Goal: Transaction & Acquisition: Purchase product/service

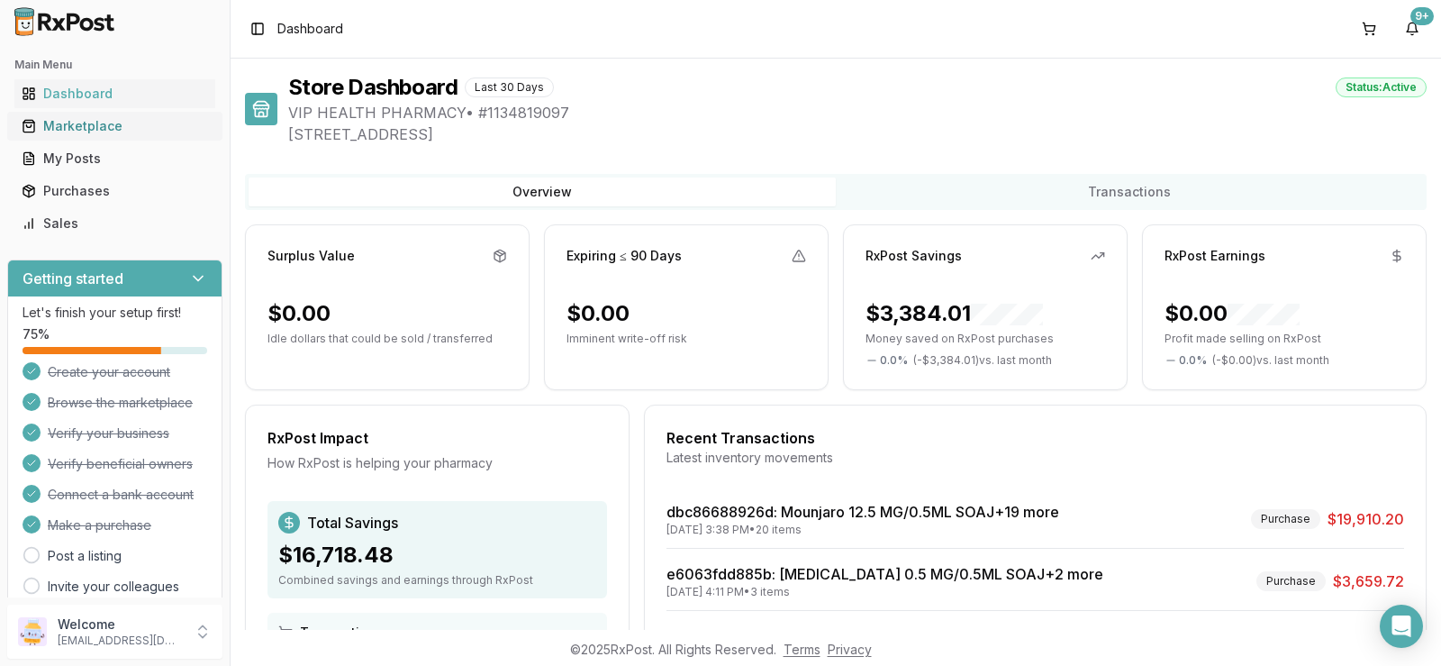
click at [131, 132] on div "Marketplace" at bounding box center [115, 126] width 186 height 18
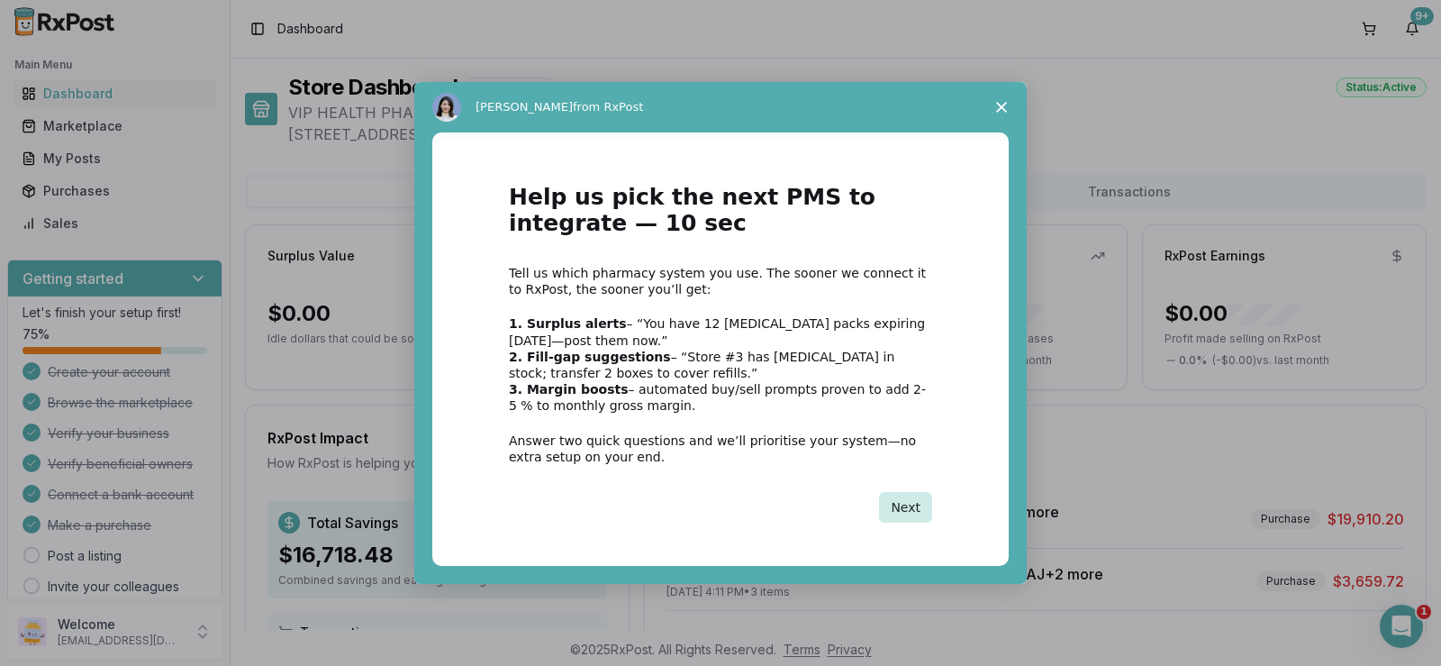
click at [914, 510] on button "Next" at bounding box center [905, 507] width 53 height 31
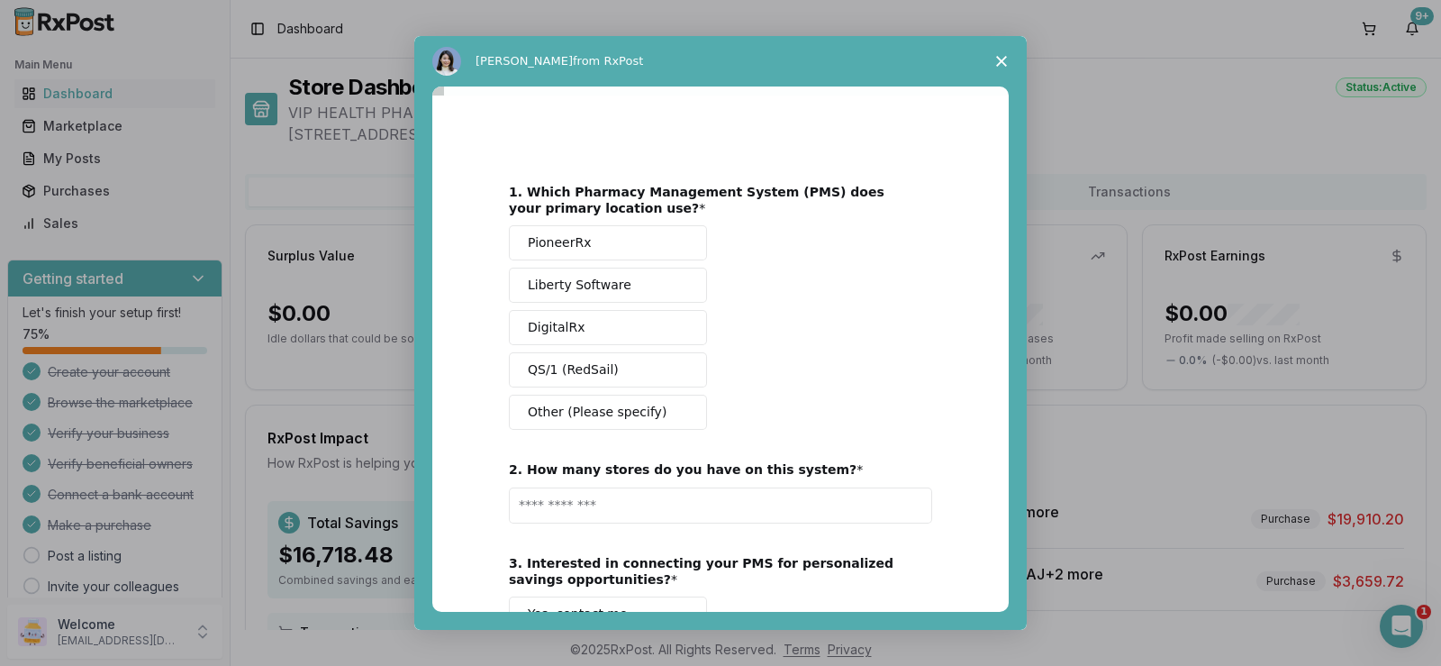
click at [994, 59] on span "Close survey" at bounding box center [1001, 61] width 50 height 50
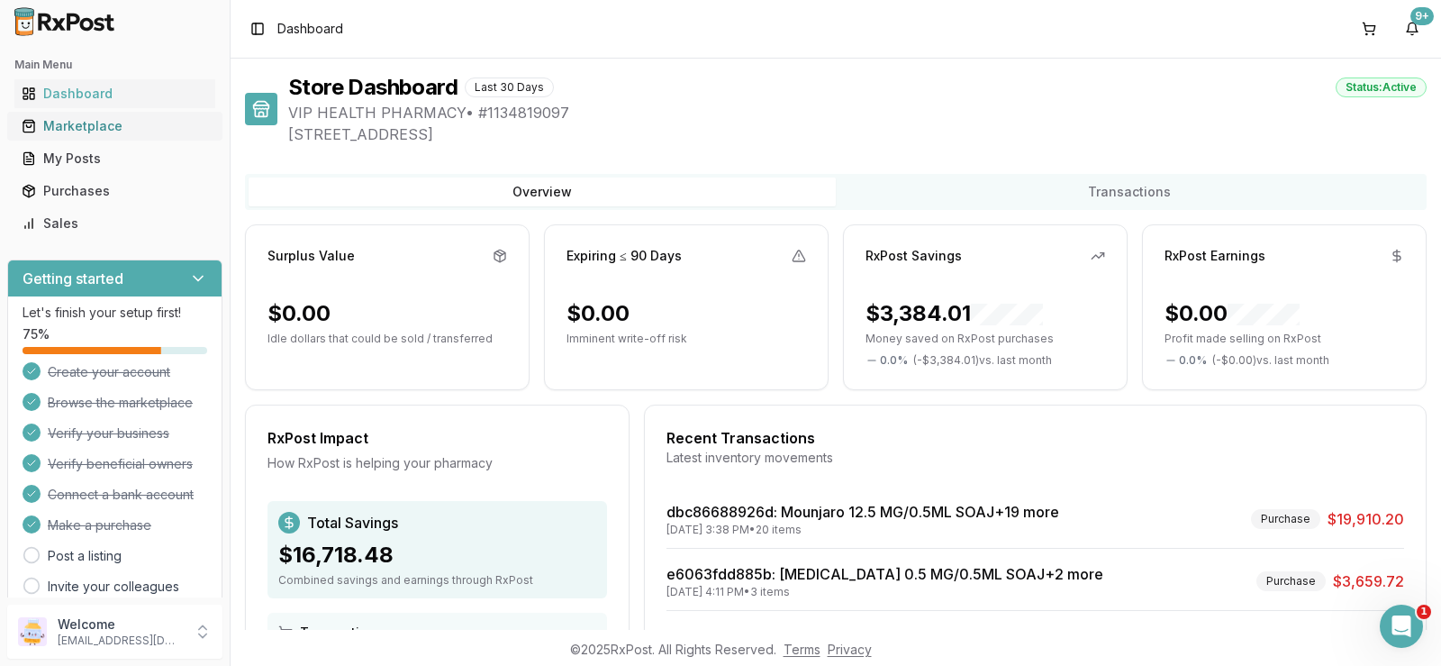
click at [97, 138] on link "Marketplace" at bounding box center [114, 126] width 201 height 32
click at [95, 130] on div "Marketplace" at bounding box center [115, 126] width 186 height 18
click at [54, 126] on div "Marketplace" at bounding box center [115, 126] width 186 height 18
click at [56, 129] on div "Marketplace" at bounding box center [115, 126] width 186 height 18
click at [56, 130] on div "Marketplace" at bounding box center [115, 126] width 186 height 18
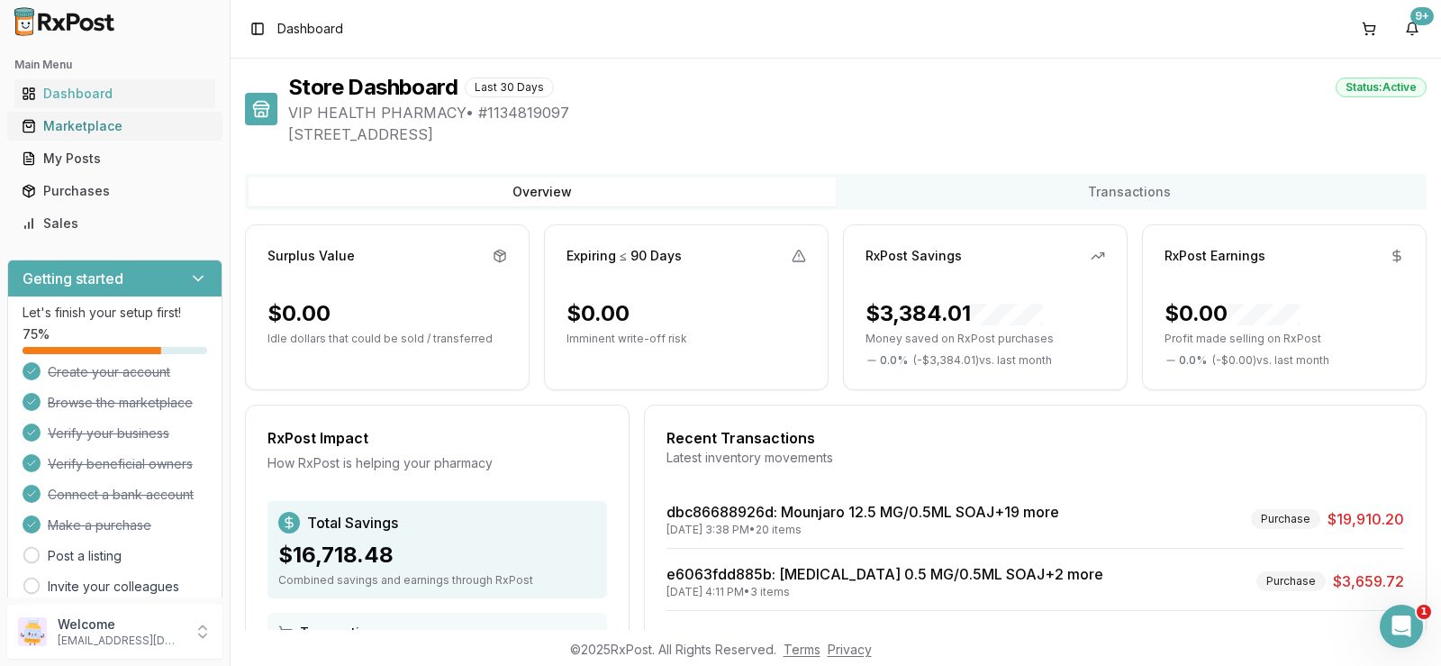
click at [55, 130] on div "Marketplace" at bounding box center [115, 126] width 186 height 18
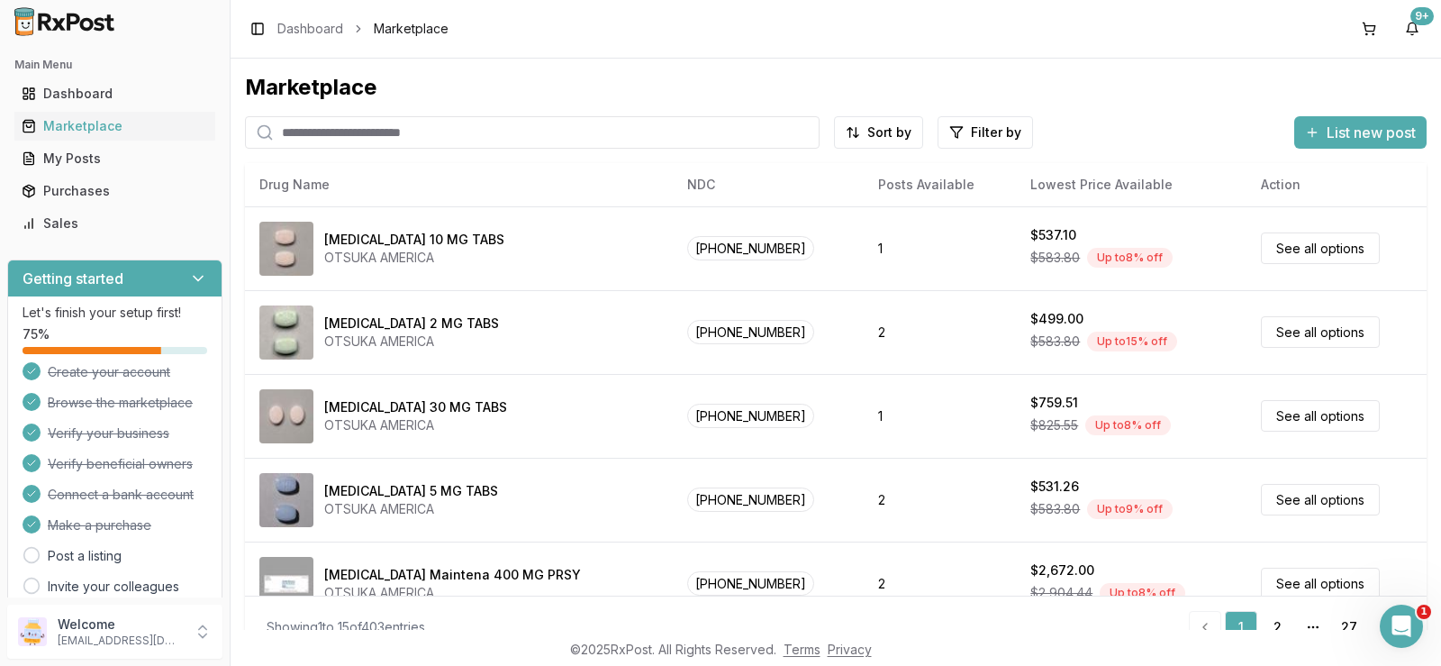
click at [538, 117] on input "search" at bounding box center [532, 132] width 575 height 32
click at [539, 125] on input "search" at bounding box center [532, 132] width 575 height 32
type input "*********"
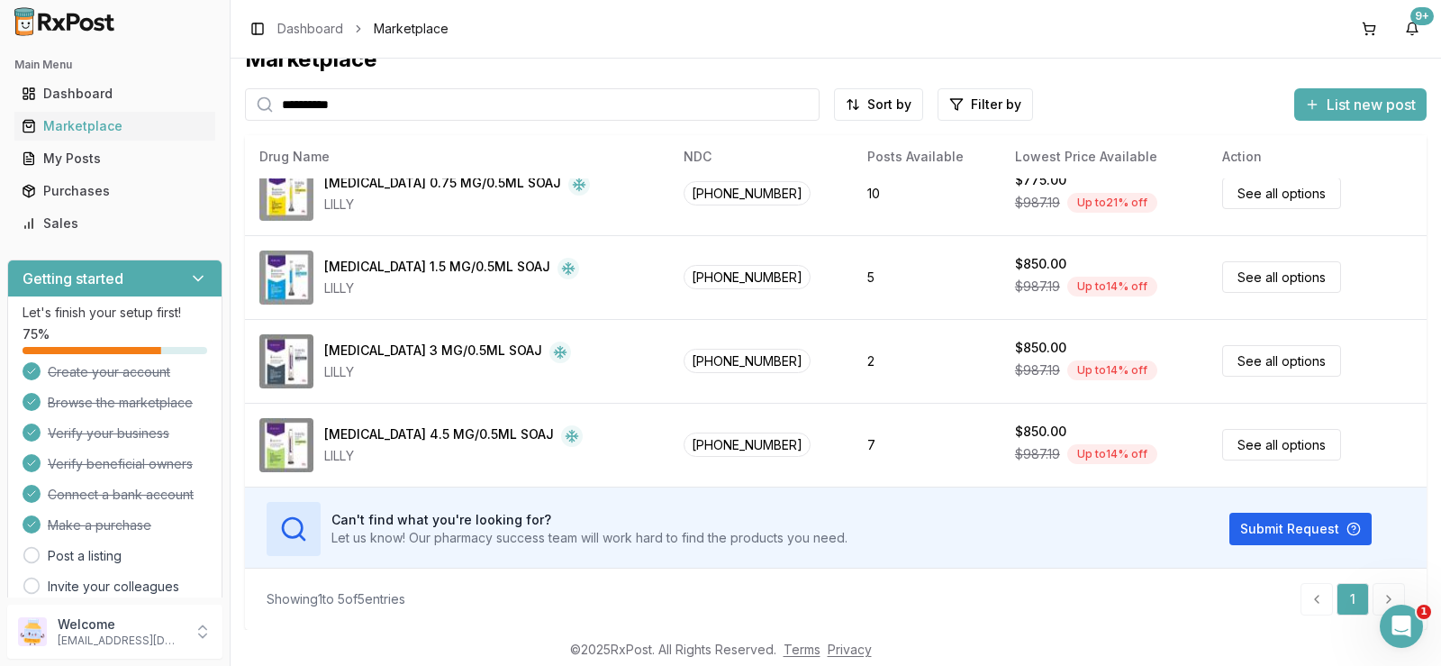
scroll to position [113, 0]
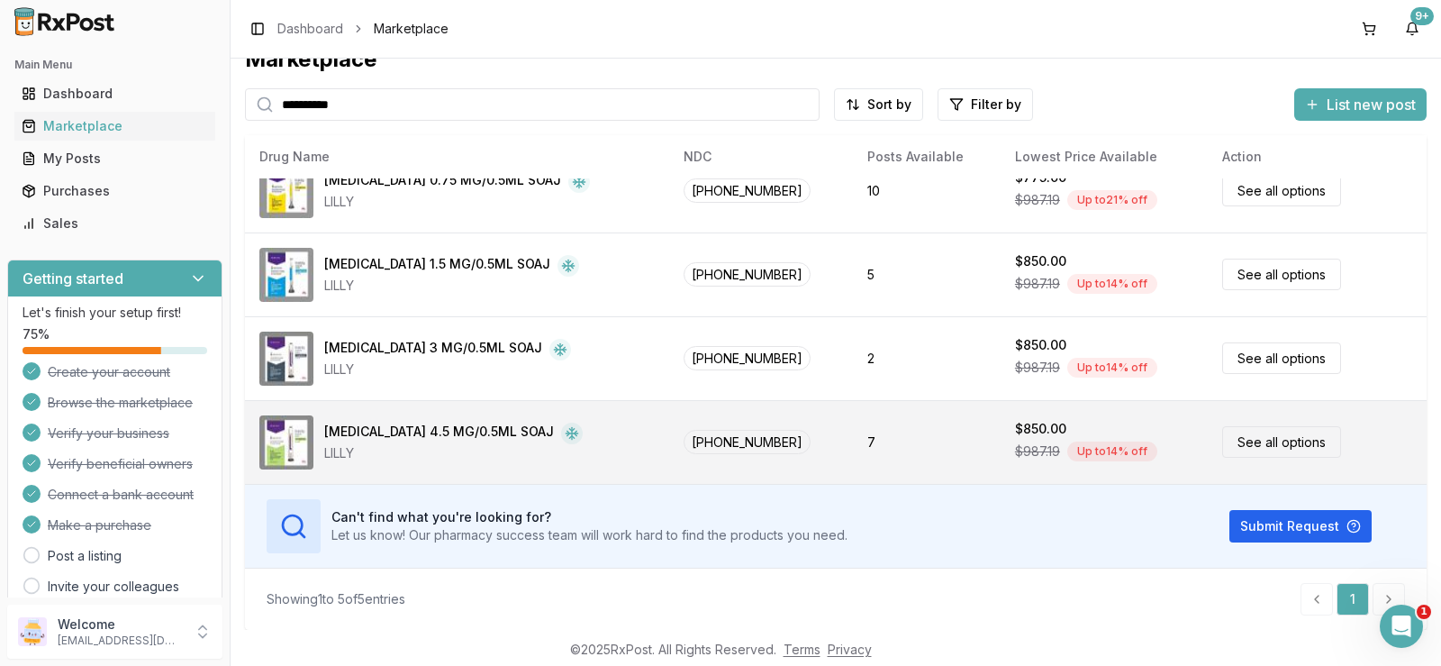
click at [1245, 421] on td "See all options" at bounding box center [1317, 442] width 219 height 84
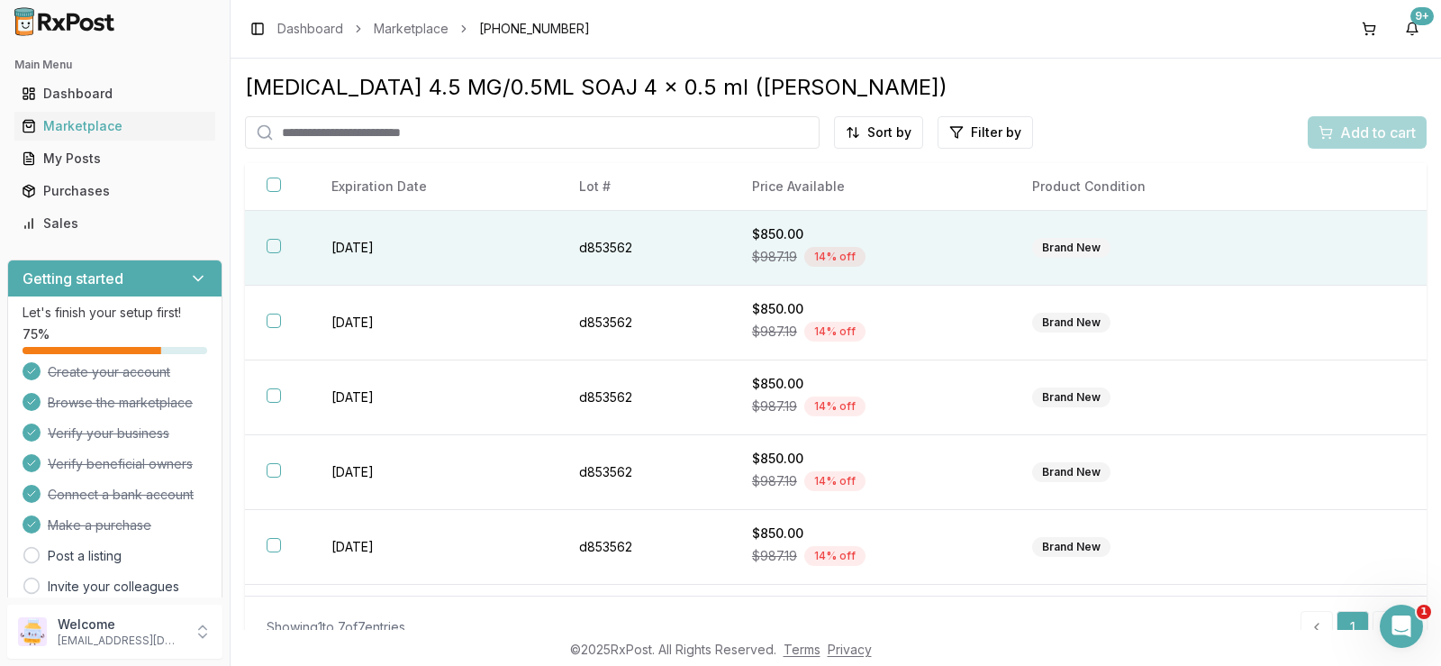
click at [1080, 266] on td "Brand New" at bounding box center [1150, 248] width 281 height 75
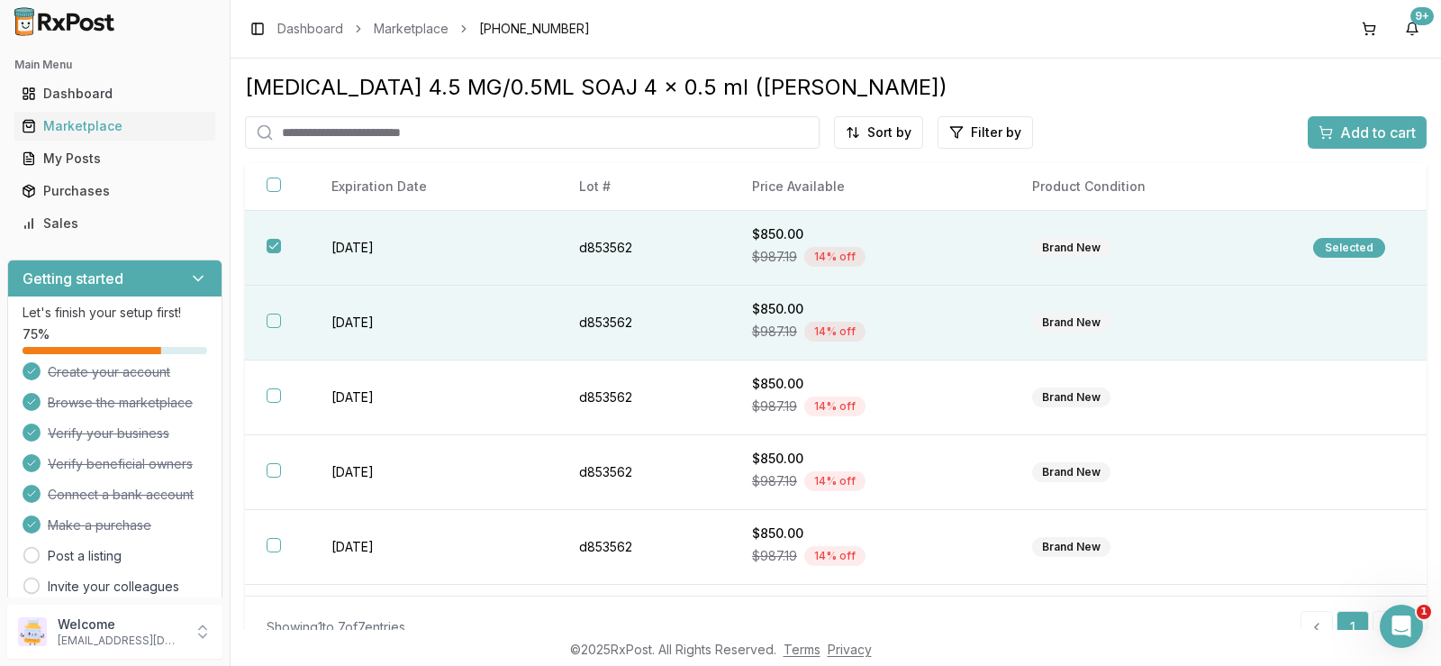
click at [1092, 315] on div "Brand New" at bounding box center [1071, 323] width 78 height 20
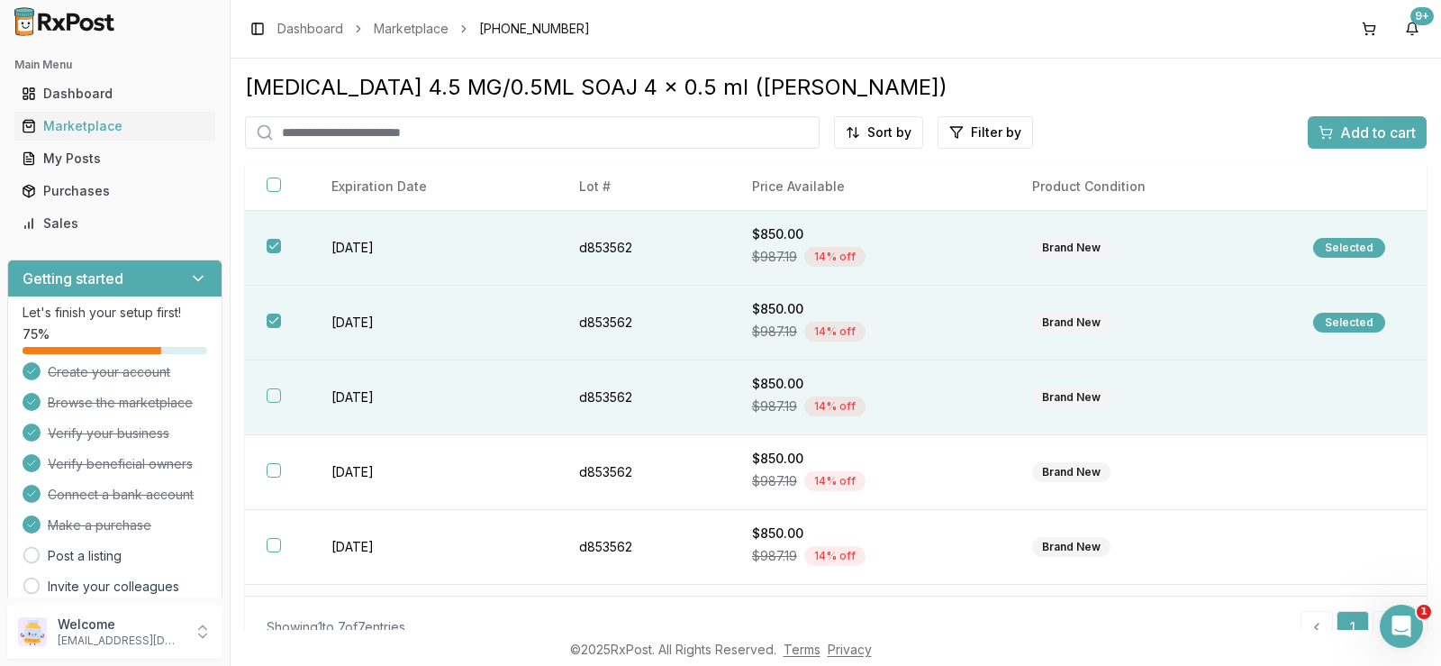
click at [1096, 392] on div "Brand New" at bounding box center [1071, 397] width 78 height 20
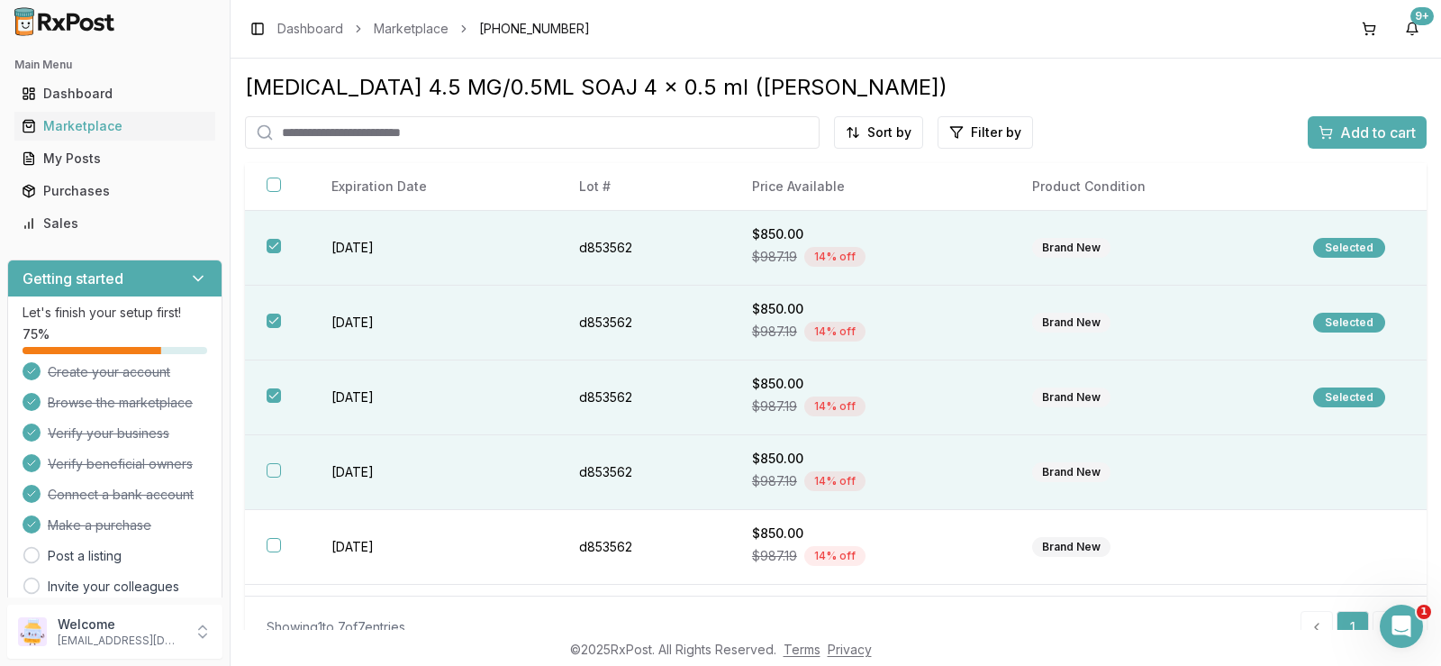
click at [1120, 475] on div "Brand New" at bounding box center [1151, 472] width 238 height 20
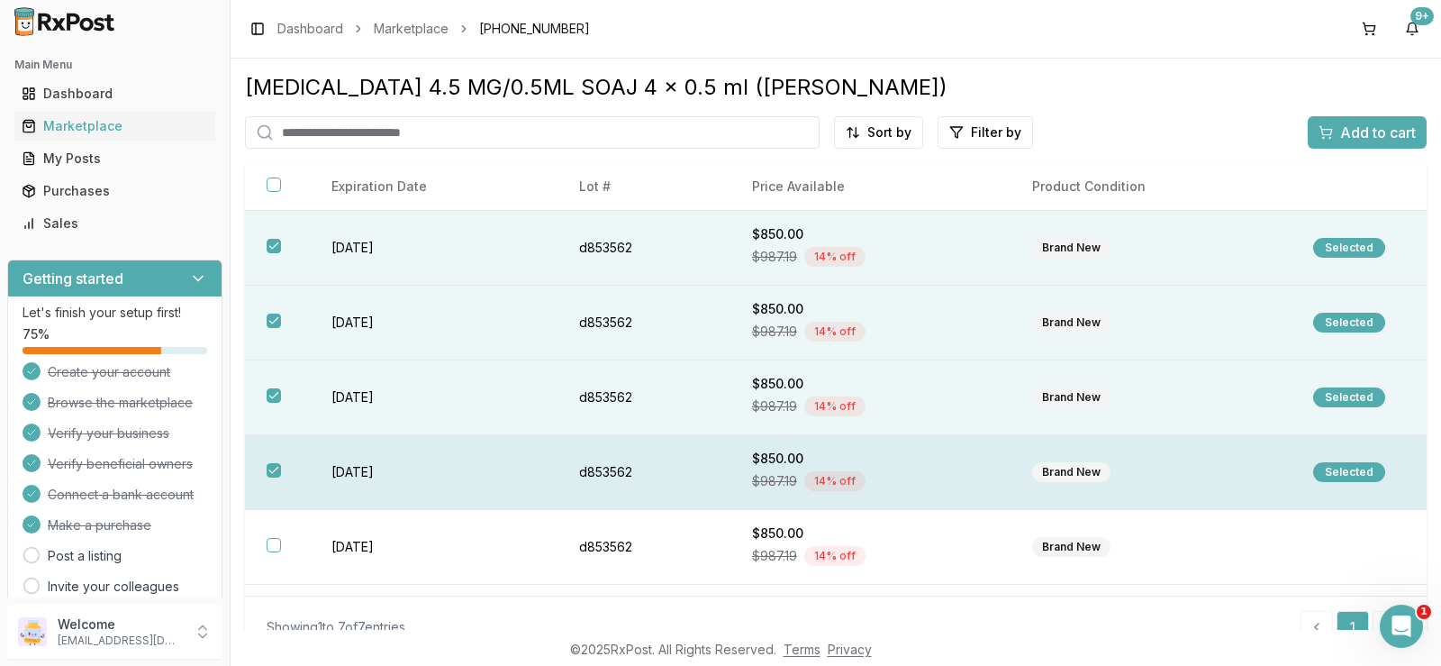
scroll to position [138, 0]
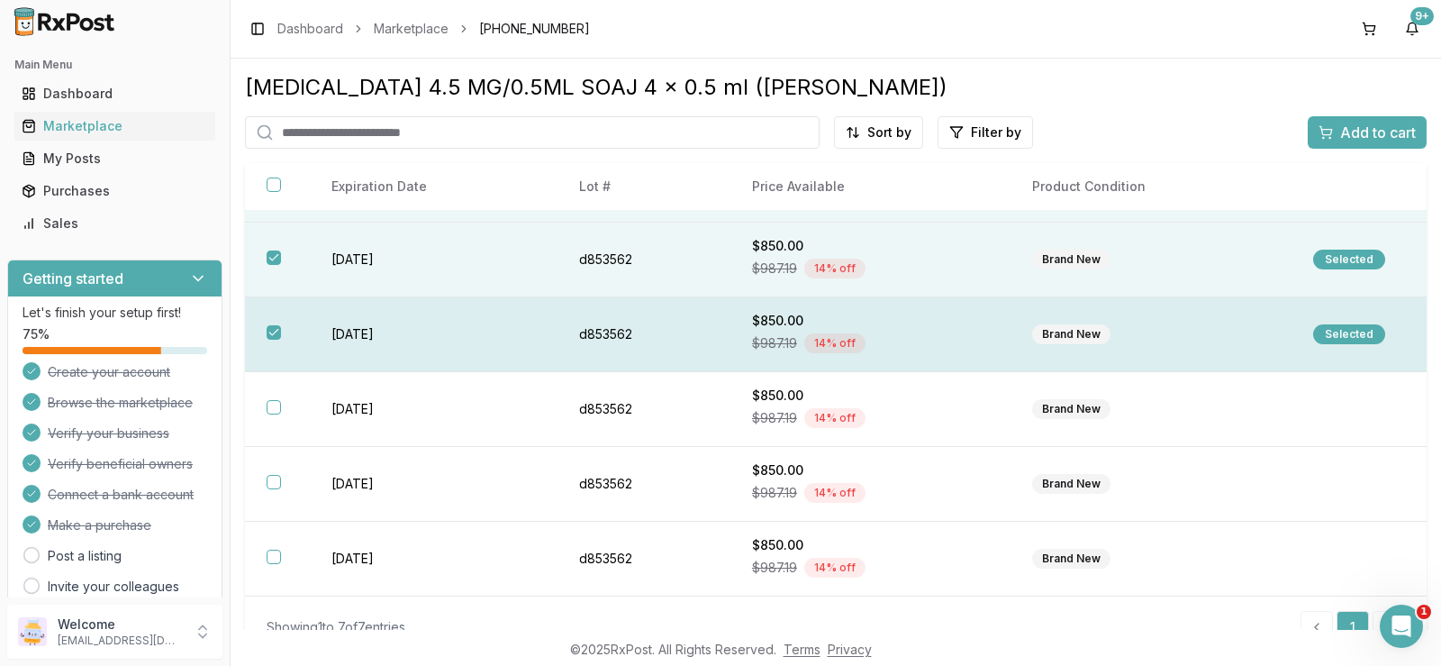
click at [1120, 475] on div "Brand New" at bounding box center [1151, 484] width 238 height 20
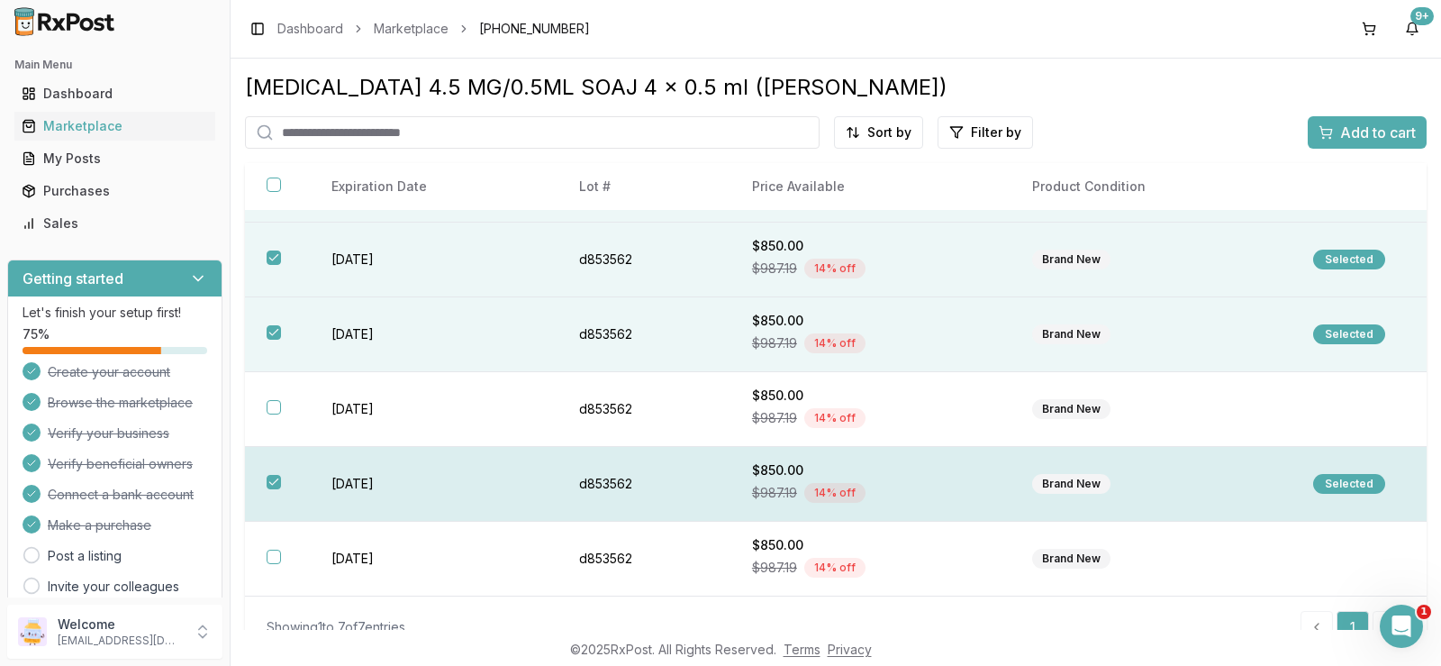
click at [1128, 447] on td "Brand New" at bounding box center [1150, 484] width 281 height 75
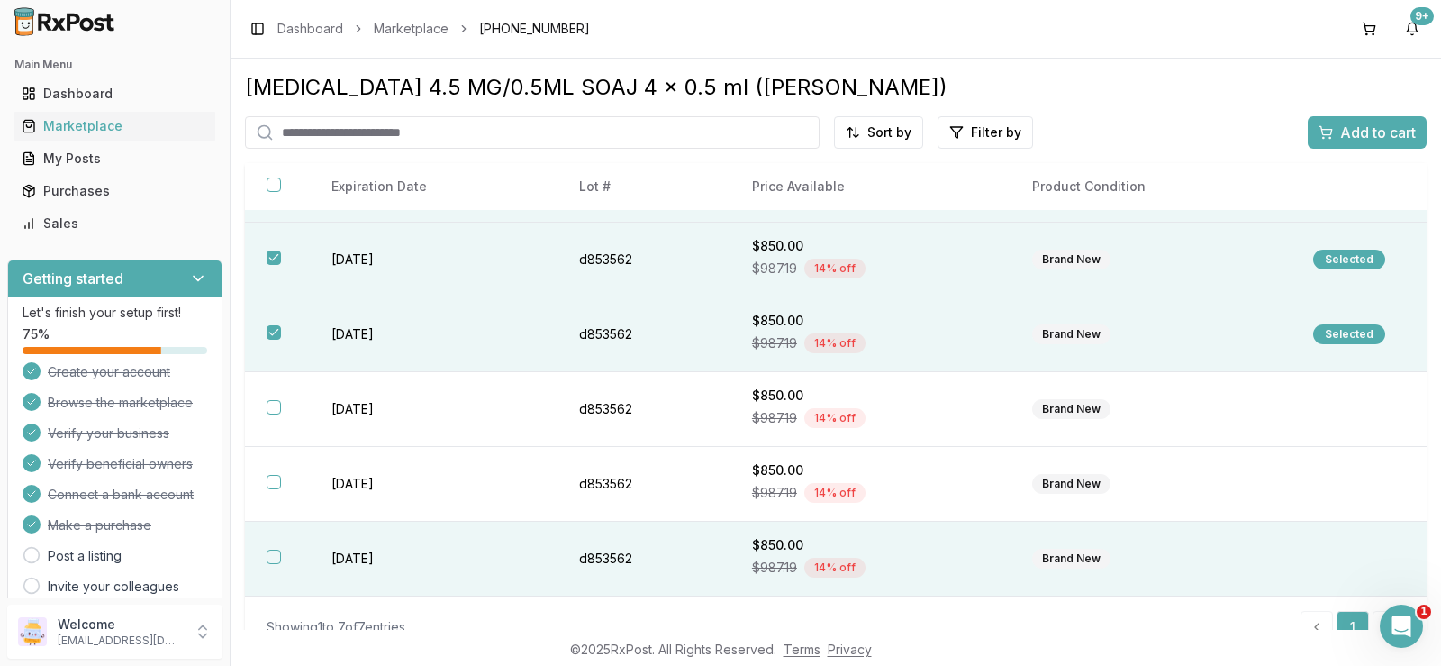
click at [1106, 581] on td "Brand New" at bounding box center [1150, 558] width 281 height 75
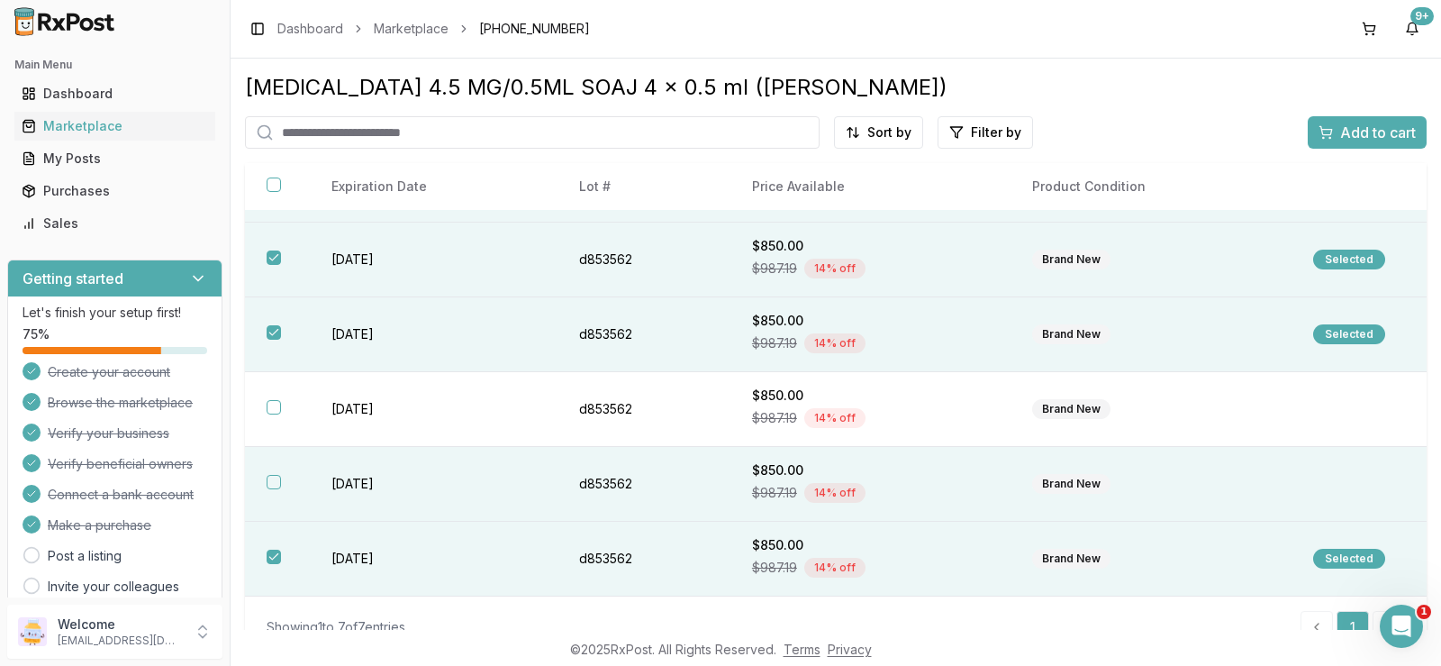
click at [1127, 456] on td "Brand New" at bounding box center [1150, 484] width 281 height 75
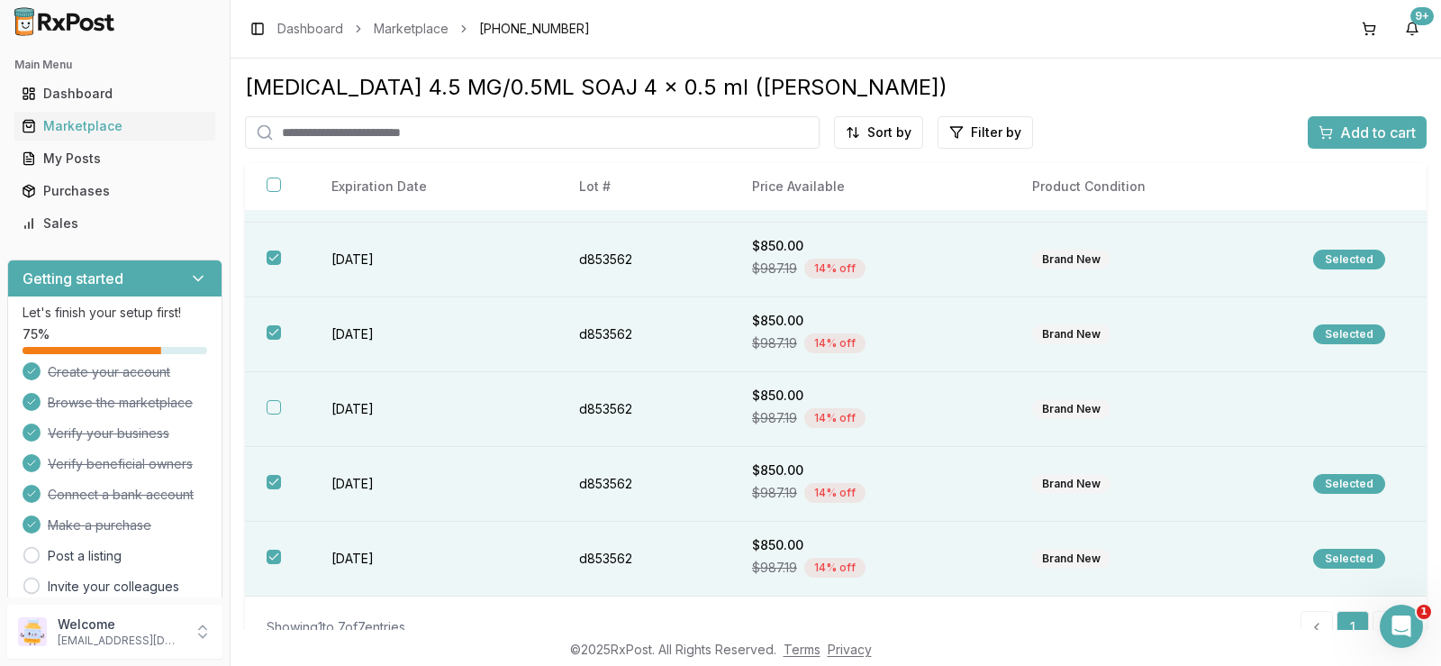
click at [1131, 419] on td "Brand New" at bounding box center [1150, 409] width 281 height 75
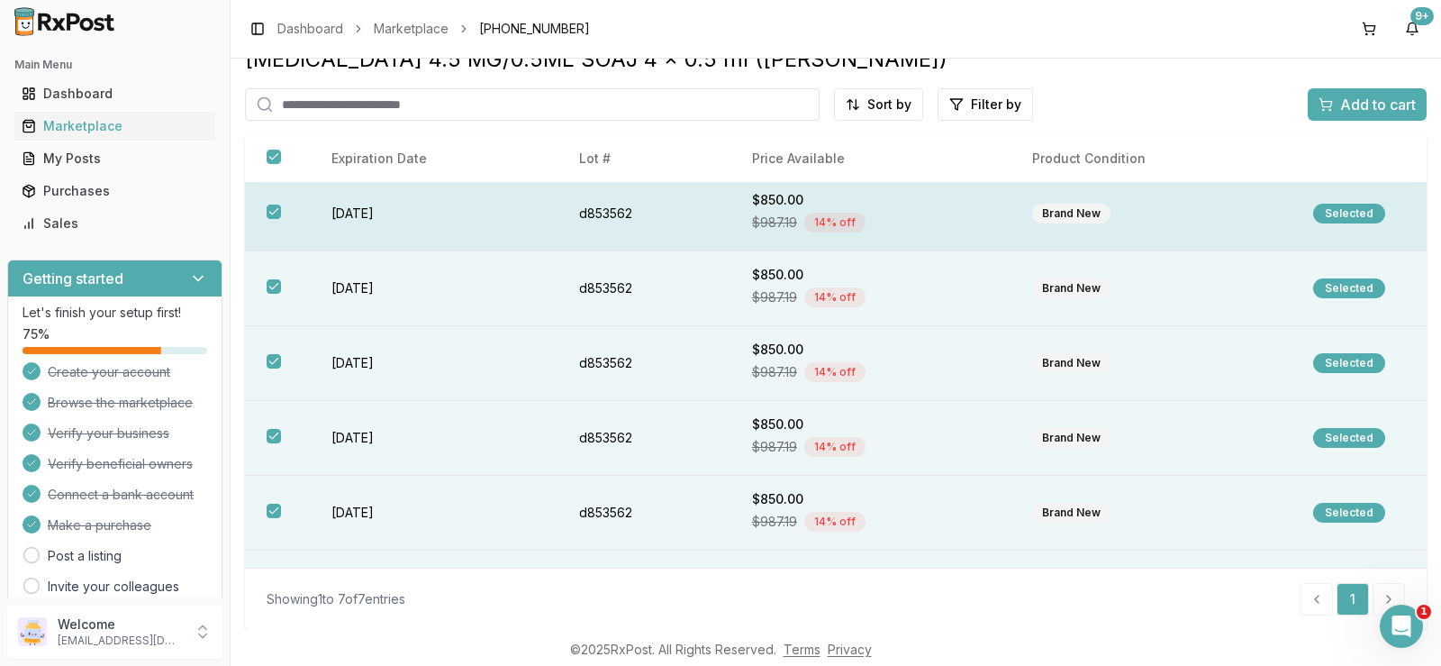
scroll to position [0, 0]
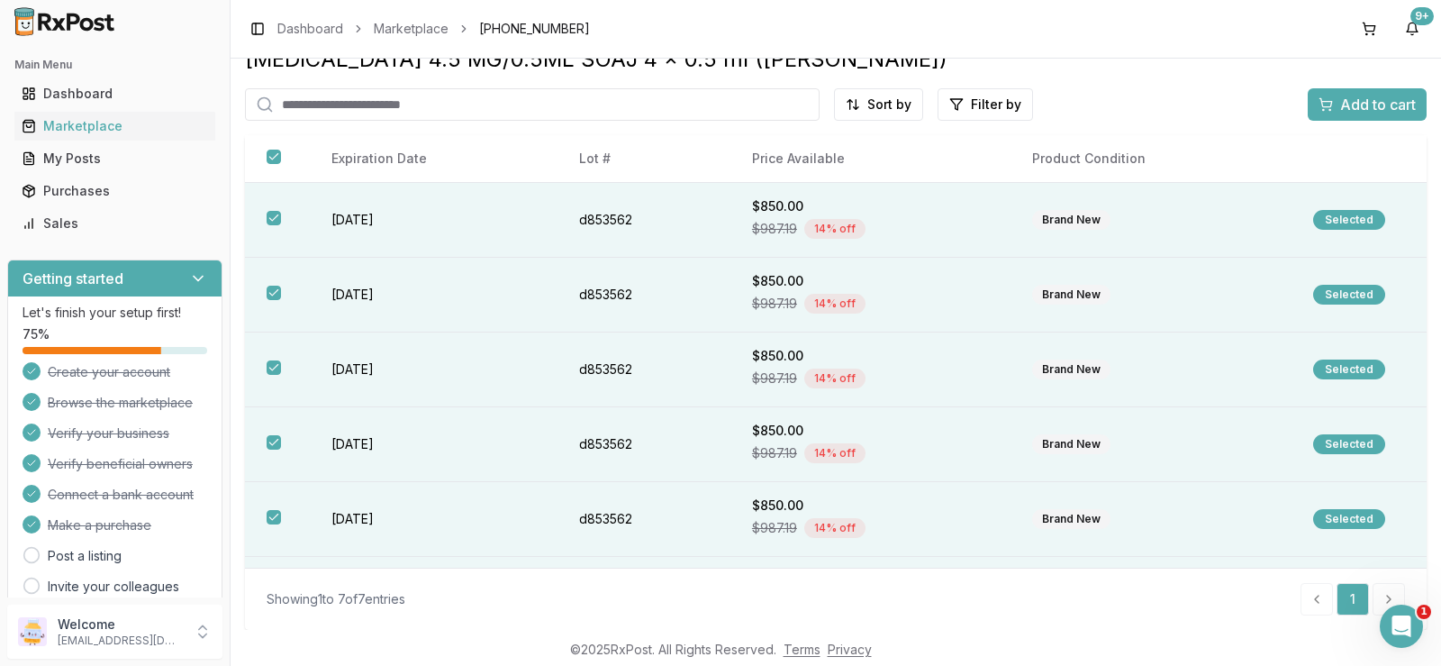
click at [1318, 114] on div "Add to cart" at bounding box center [1366, 105] width 97 height 22
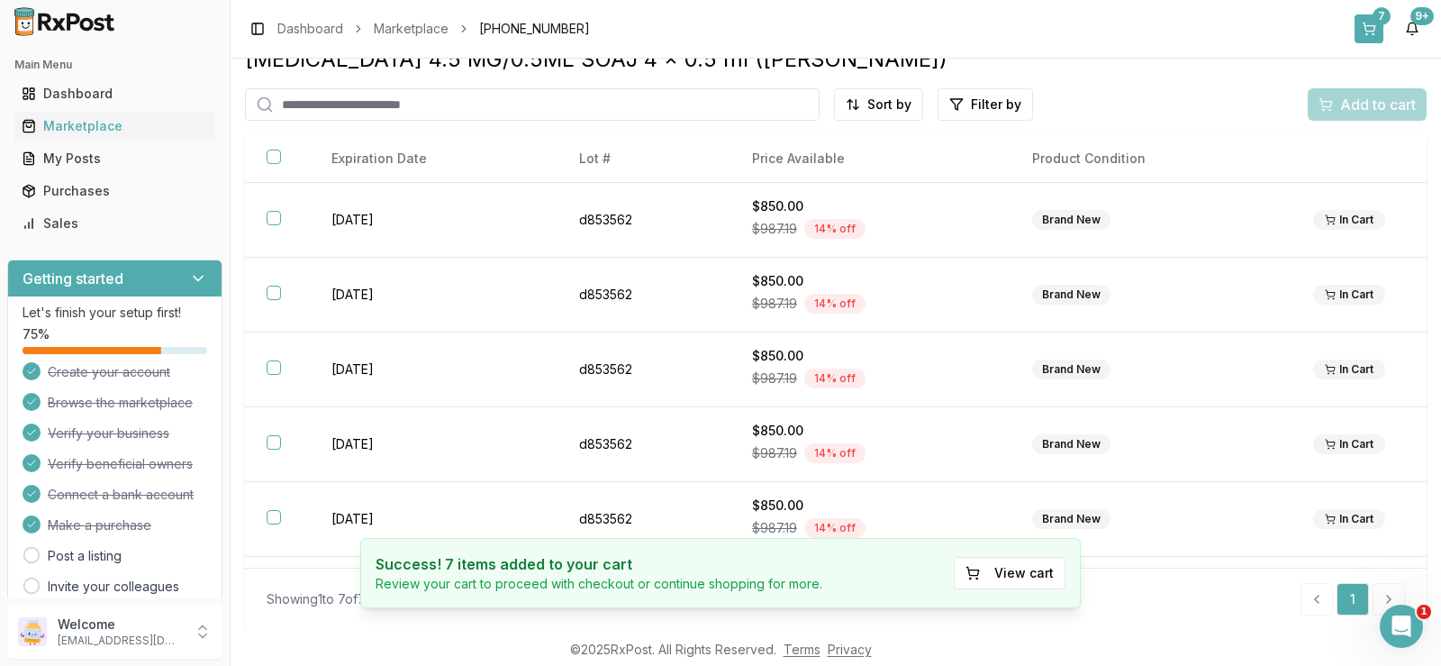
click at [1380, 29] on button "7" at bounding box center [1368, 28] width 29 height 29
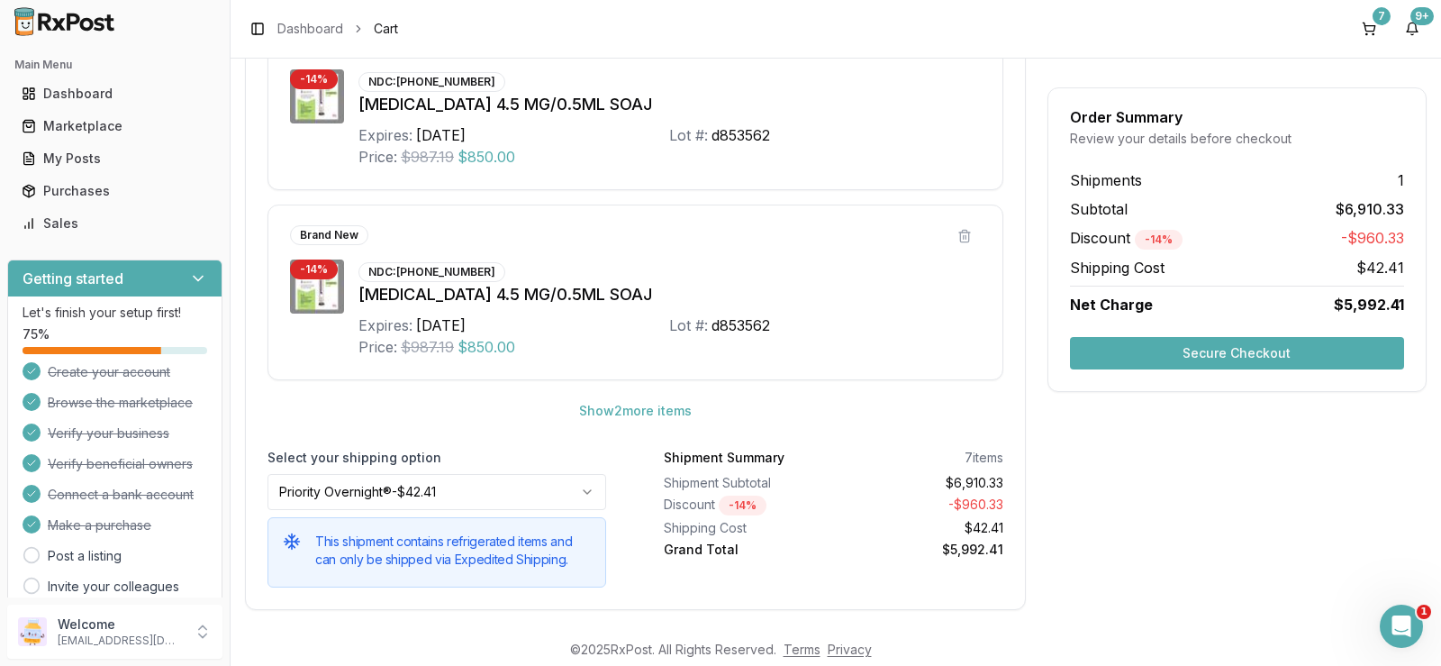
scroll to position [983, 0]
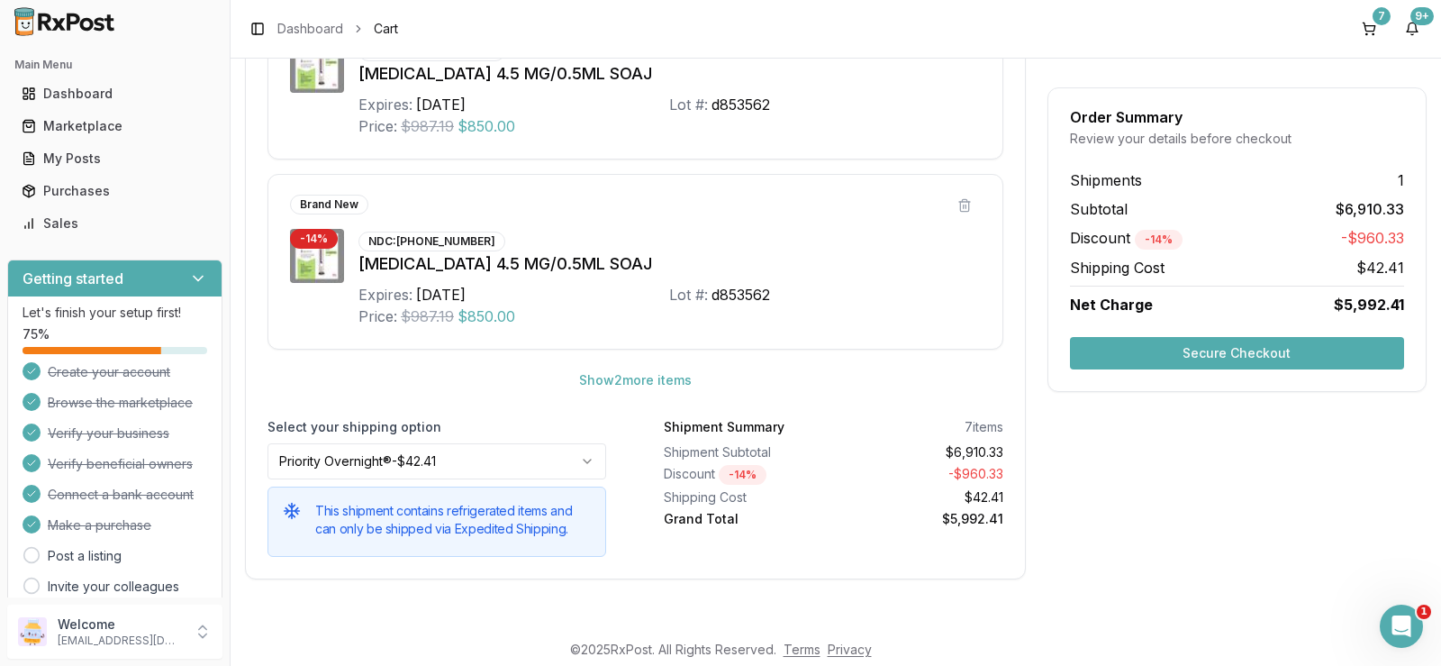
click at [512, 475] on body "Main Menu Dashboard Marketplace My Posts Purchases Sales Getting started Let's …" at bounding box center [720, 333] width 1441 height 666
click at [512, 475] on html "Main Menu Dashboard Marketplace My Posts Purchases Sales Getting started Let's …" at bounding box center [720, 333] width 1441 height 666
click at [605, 381] on button "Show 2 more item s" at bounding box center [635, 380] width 141 height 32
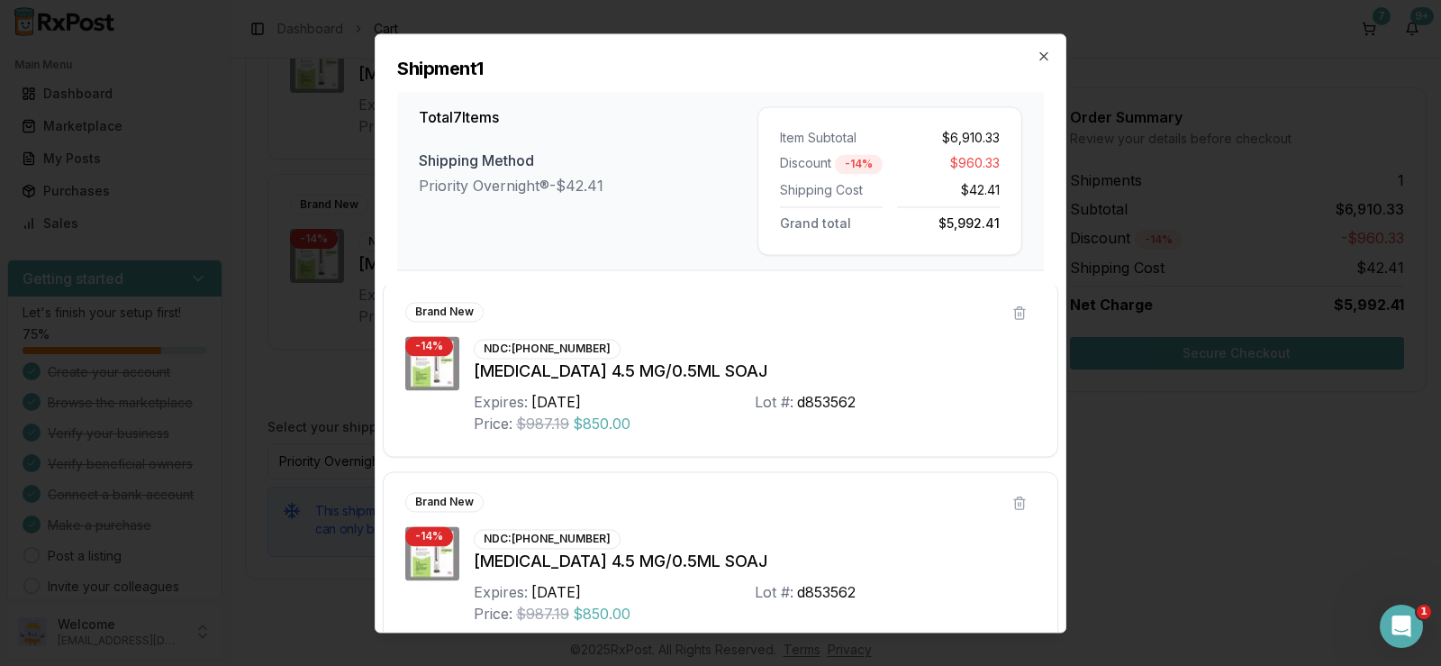
scroll to position [0, 0]
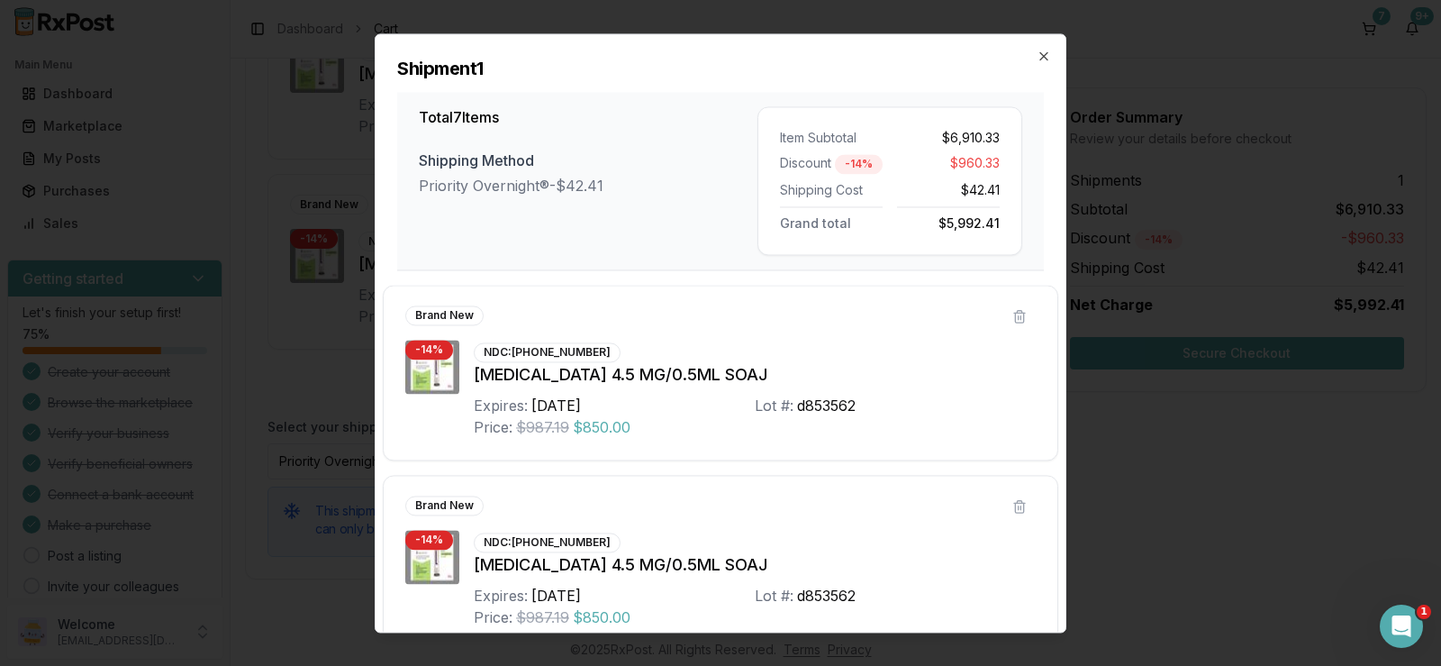
click at [1049, 63] on div "Shipment 1 Total 7 Items Shipping Method Priority Overnight® - $42.41 Item Subt…" at bounding box center [721, 152] width 690 height 236
click at [1040, 59] on icon "button" at bounding box center [1043, 55] width 7 height 7
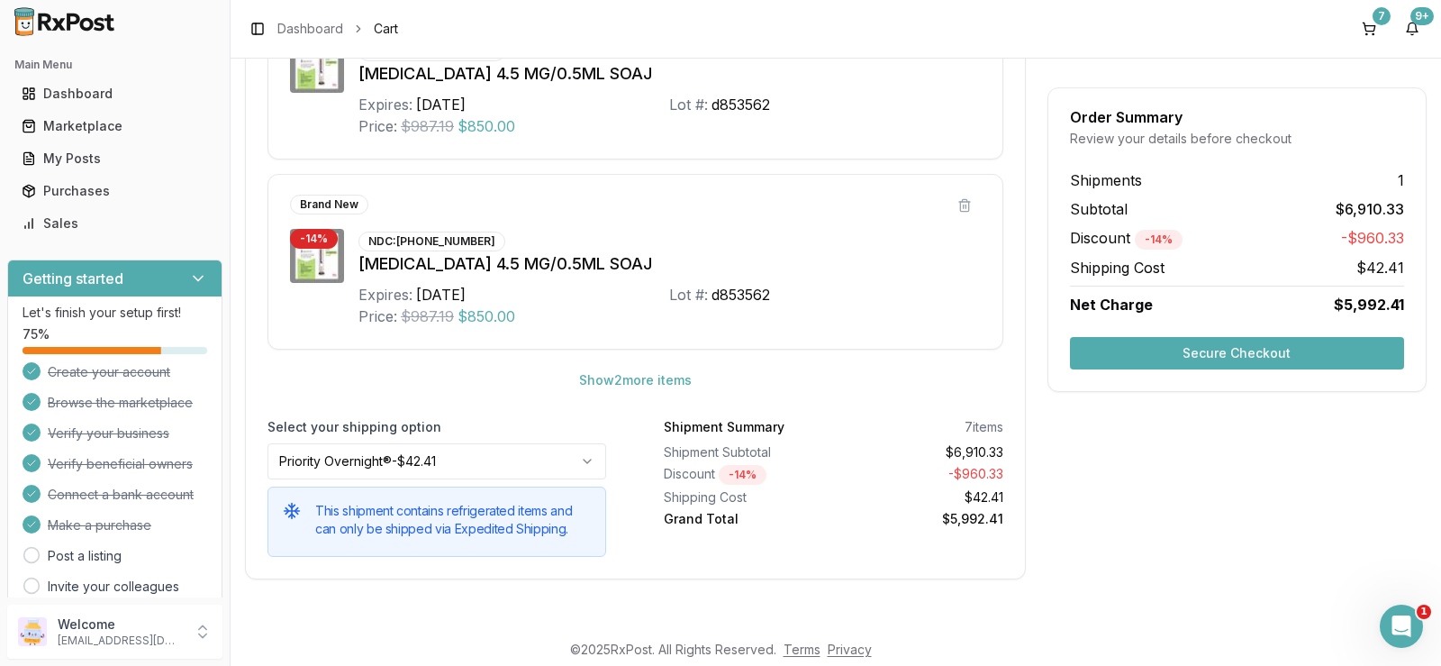
click at [1149, 352] on button "Secure Checkout" at bounding box center [1237, 353] width 334 height 32
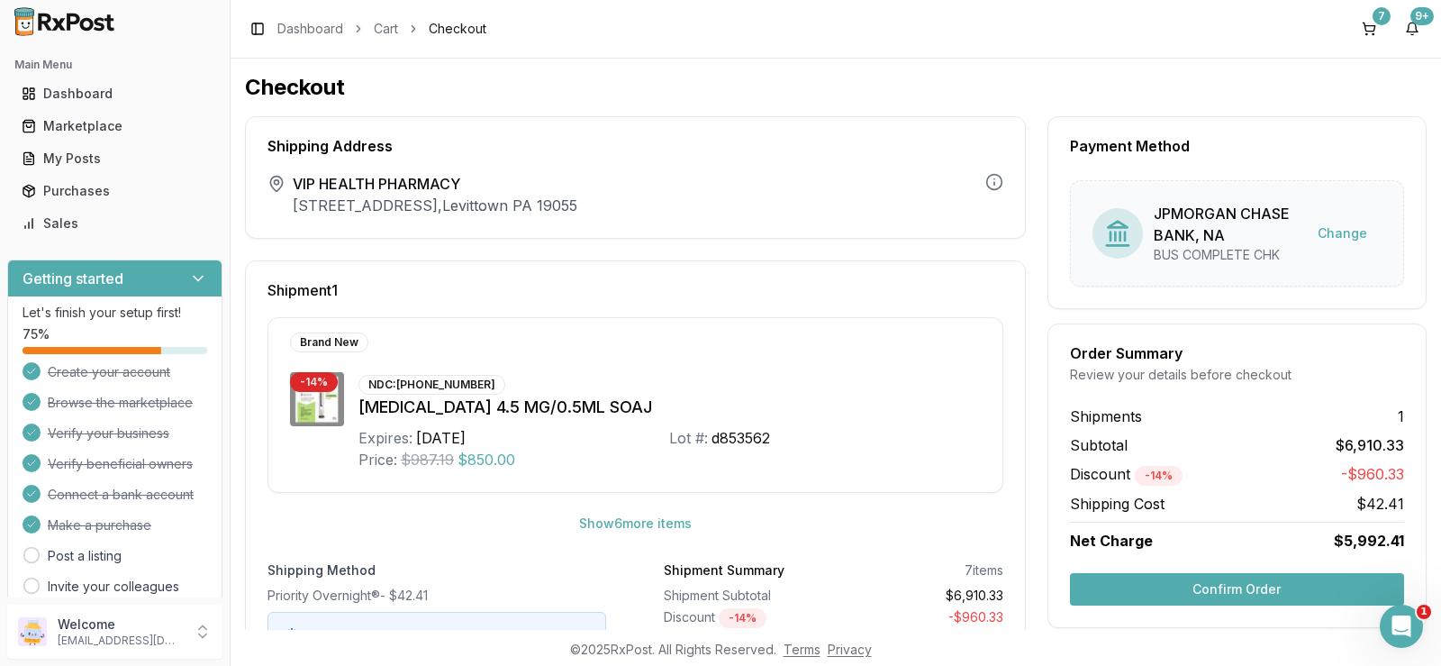
click at [1278, 586] on button "Confirm Order" at bounding box center [1237, 589] width 334 height 32
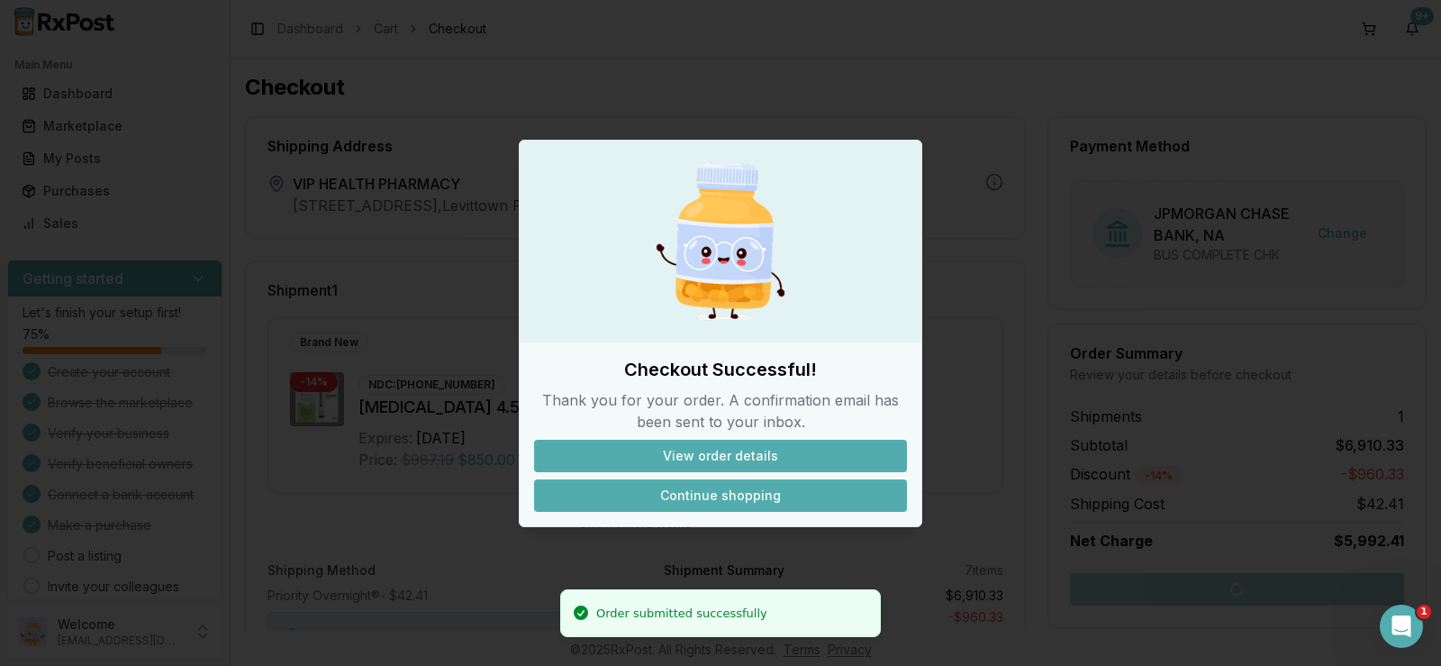
click at [702, 506] on button "Continue shopping" at bounding box center [720, 495] width 373 height 32
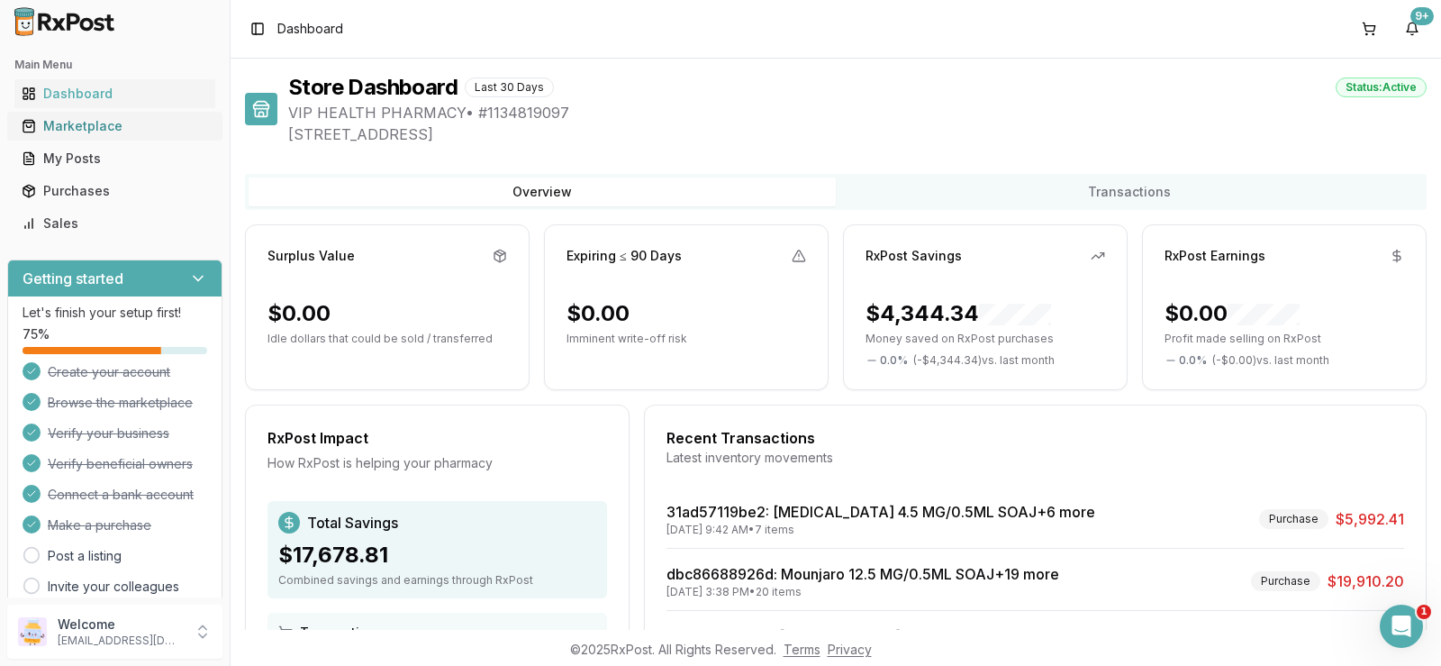
click at [60, 131] on div "Marketplace" at bounding box center [115, 126] width 186 height 18
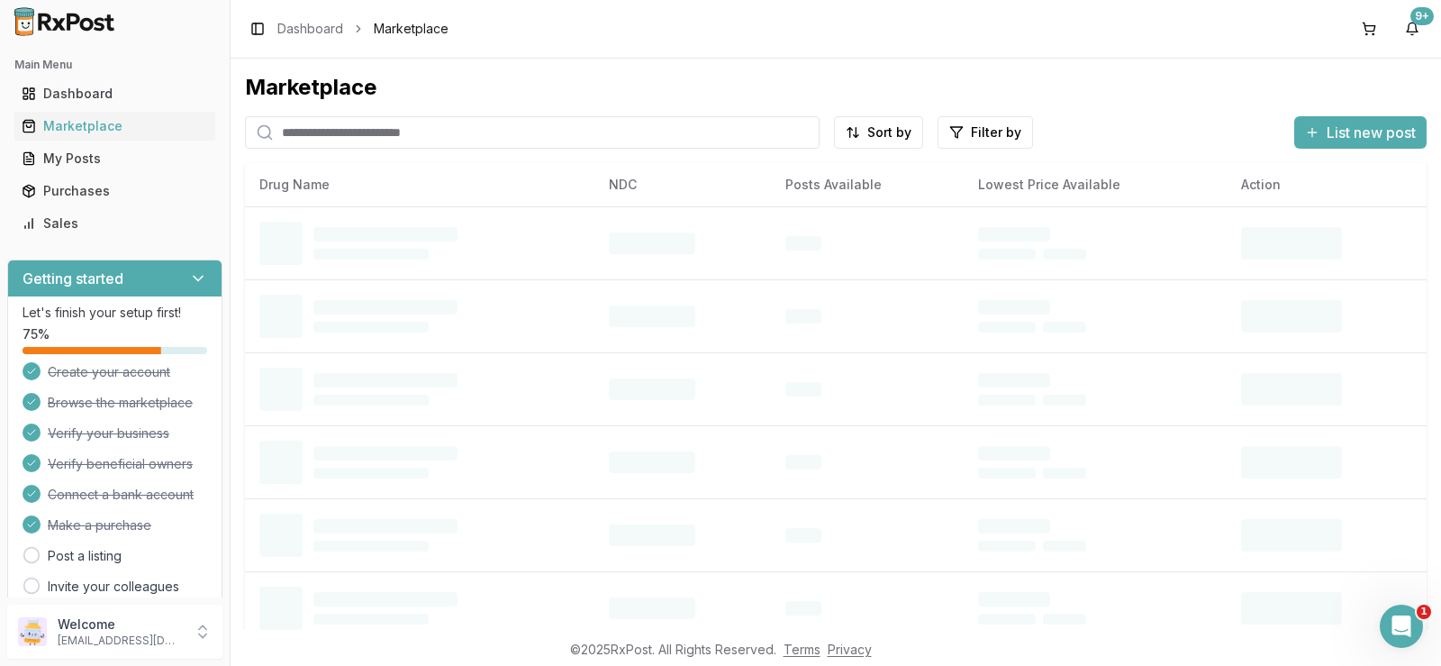
click at [385, 129] on input "search" at bounding box center [532, 132] width 575 height 32
paste input "**********"
type input "**********"
